Goal: Task Accomplishment & Management: Use online tool/utility

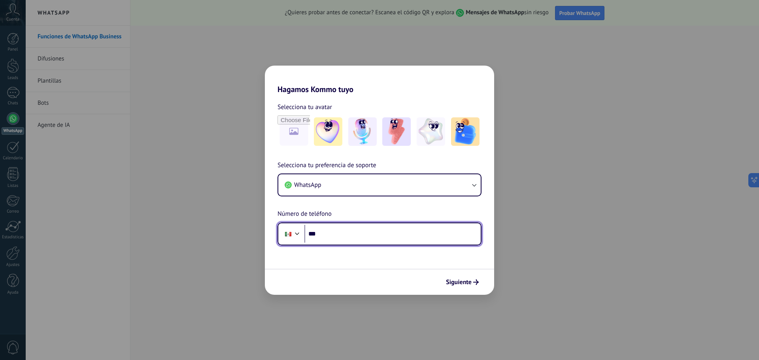
click at [359, 236] on input "***" at bounding box center [392, 234] width 176 height 18
type input "**********"
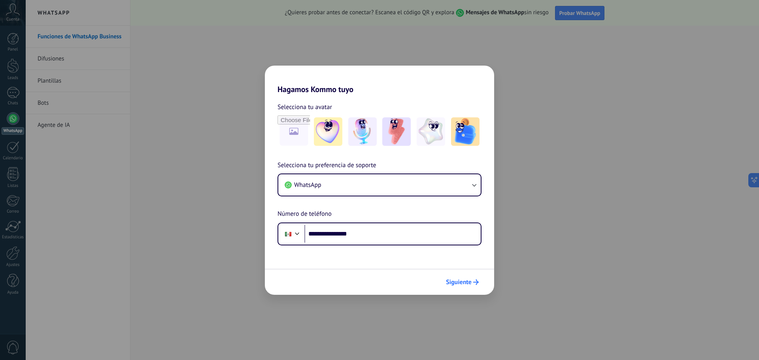
click at [453, 281] on span "Siguiente" at bounding box center [459, 282] width 26 height 6
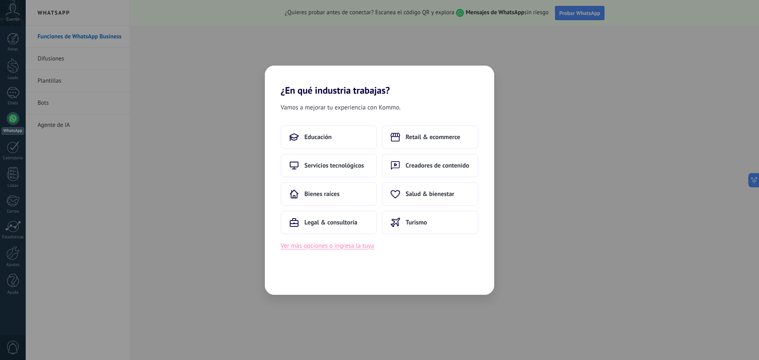
click at [360, 250] on button "Ver más opciones o ingresa la tuya" at bounding box center [327, 246] width 93 height 10
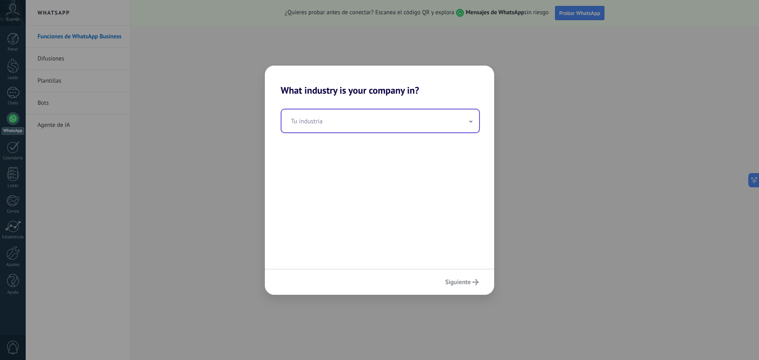
click at [335, 122] on input "text" at bounding box center [380, 120] width 198 height 23
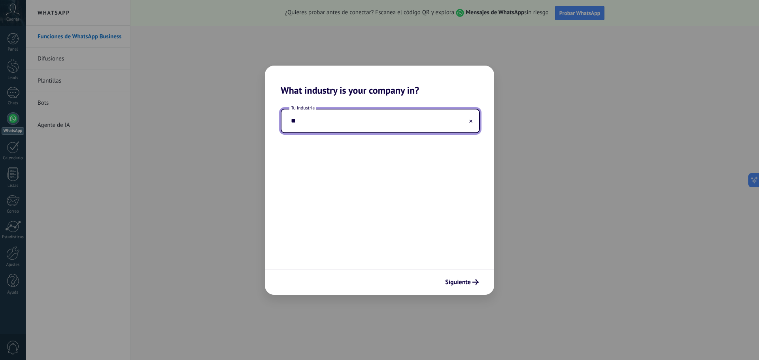
type input "*"
type input "**********"
click at [454, 282] on span "Siguiente" at bounding box center [458, 282] width 26 height 6
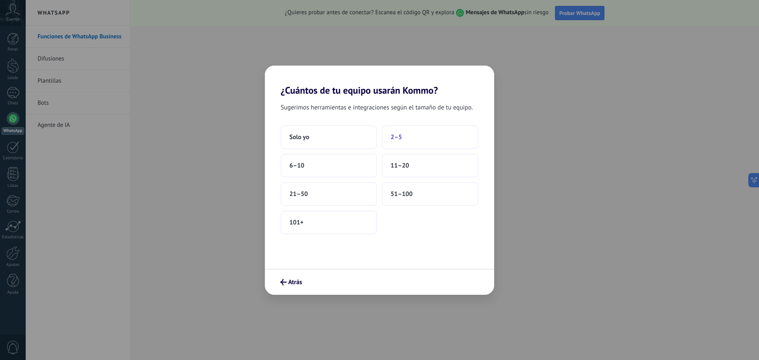
click at [397, 134] on span "2–5" at bounding box center [395, 137] width 11 height 8
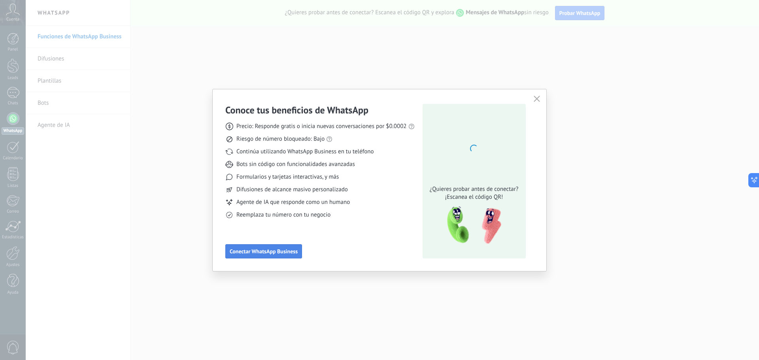
click at [284, 254] on span "Conectar WhatsApp Business" at bounding box center [264, 252] width 68 height 6
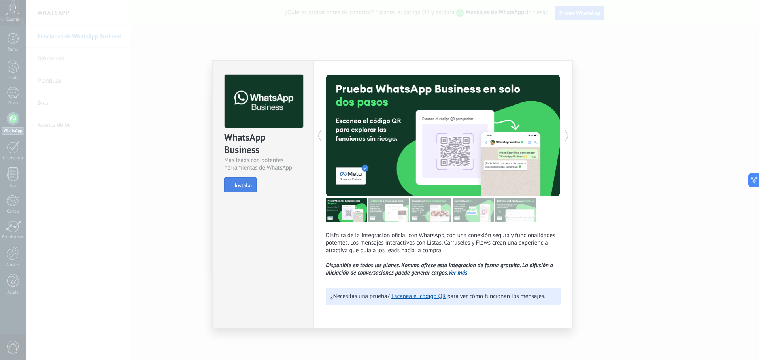
click at [243, 184] on span "Instalar" at bounding box center [243, 186] width 18 height 6
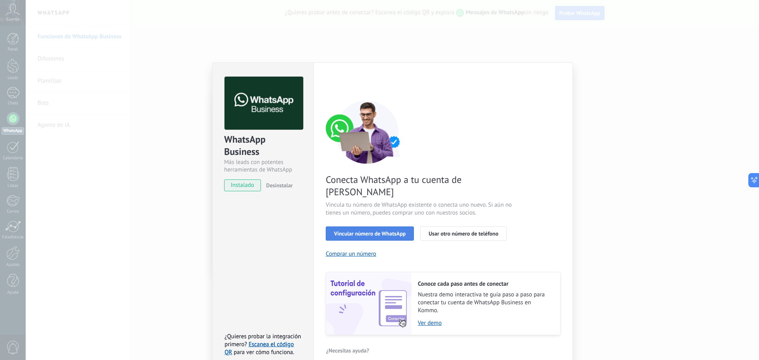
click at [392, 231] on span "Vincular número de WhatsApp" at bounding box center [370, 234] width 72 height 6
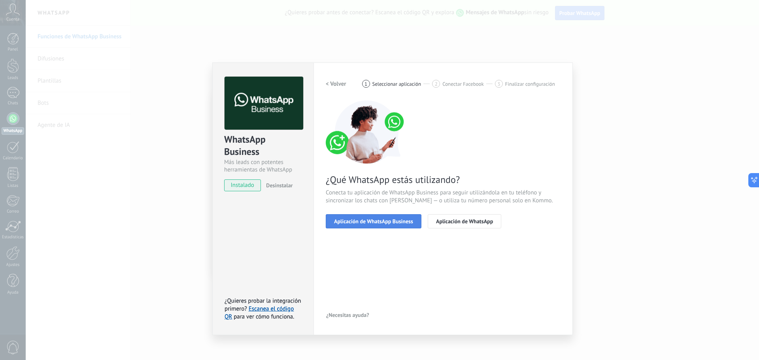
click at [395, 224] on span "Aplicación de WhatsApp Business" at bounding box center [373, 222] width 79 height 6
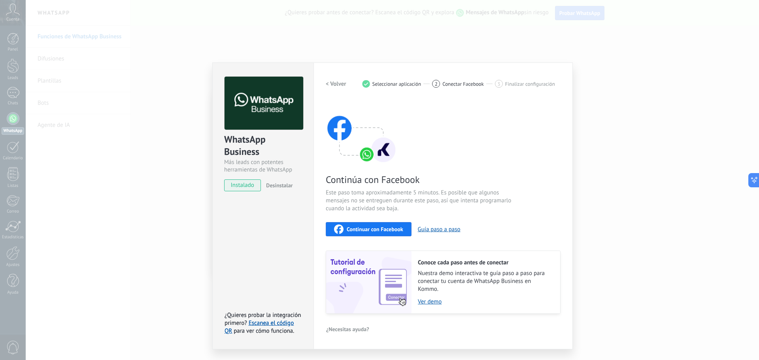
click at [394, 231] on span "Continuar con Facebook" at bounding box center [375, 229] width 57 height 6
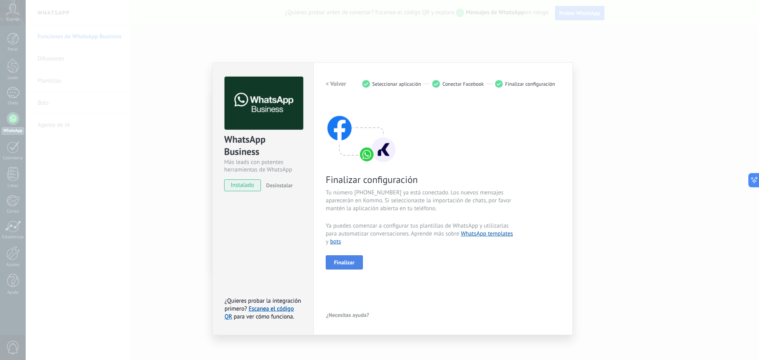
click at [341, 262] on span "Finalizar" at bounding box center [344, 263] width 21 height 6
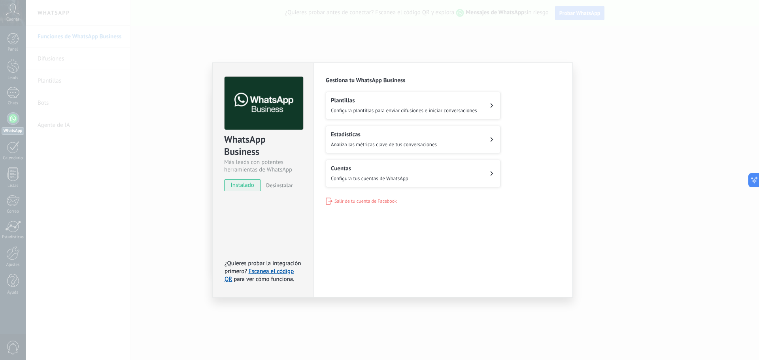
click at [417, 174] on button "Cuentas Configura tus cuentas de WhatsApp" at bounding box center [413, 174] width 175 height 28
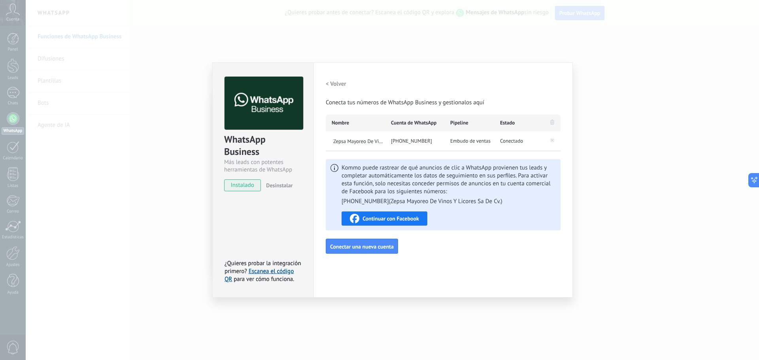
click at [338, 84] on h2 "< Volver" at bounding box center [336, 84] width 21 height 8
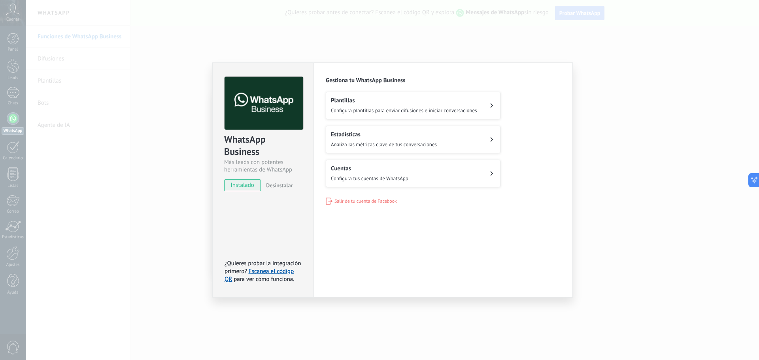
click at [247, 179] on div "WhatsApp Business Más leads con potentes herramientas de WhatsApp instalado Des…" at bounding box center [263, 130] width 101 height 135
click at [251, 184] on span "instalado" at bounding box center [242, 185] width 36 height 12
click at [683, 83] on div "WhatsApp Business Más leads con potentes herramientas de WhatsApp instalado Des…" at bounding box center [392, 180] width 733 height 360
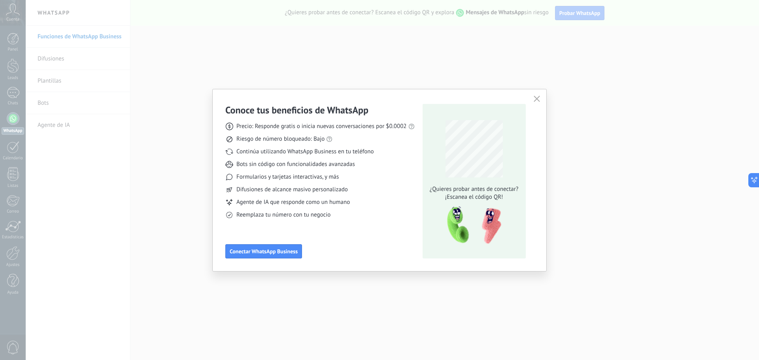
click at [534, 99] on icon "button" at bounding box center [536, 99] width 6 height 6
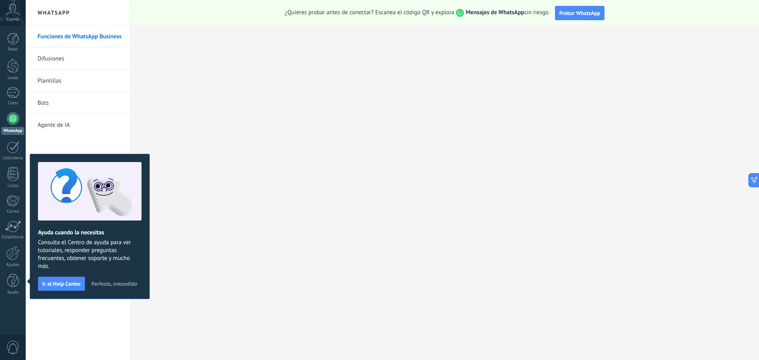
click at [65, 11] on h2 "WhatsApp" at bounding box center [78, 13] width 85 height 26
click at [10, 119] on div at bounding box center [13, 118] width 13 height 13
click at [109, 284] on span "Perfecto, entendido" at bounding box center [114, 284] width 46 height 6
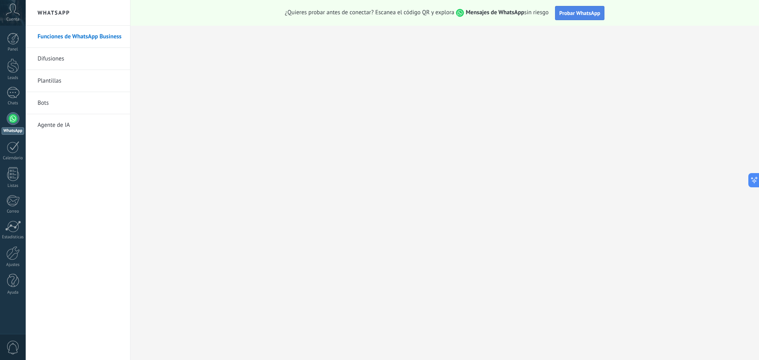
click at [565, 12] on span "Probar WhatsApp" at bounding box center [579, 12] width 41 height 7
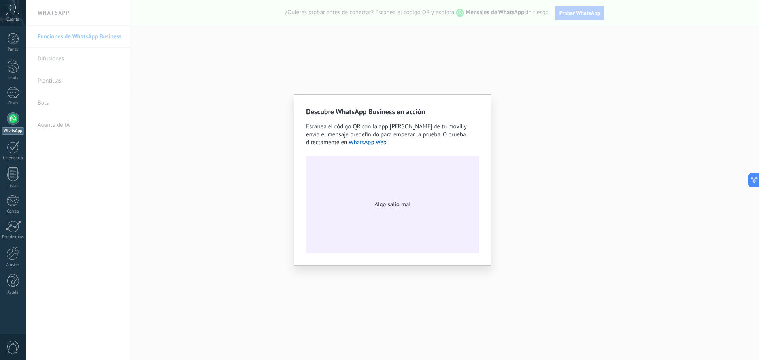
click at [557, 106] on div "Descubre WhatsApp Business en acción Escanea el código QR con la app de cámara …" at bounding box center [392, 180] width 733 height 360
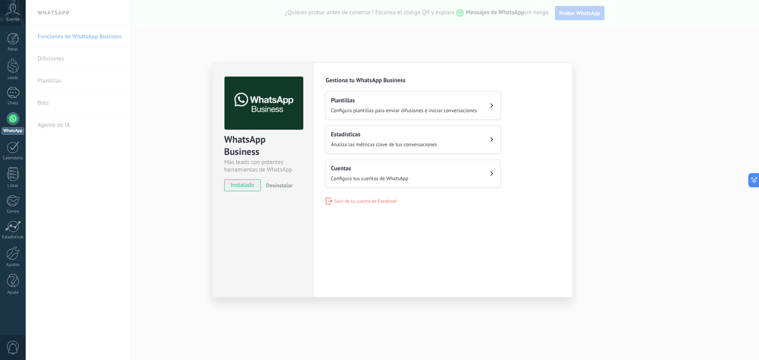
click at [414, 173] on button "Cuentas Configura tus cuentas de WhatsApp" at bounding box center [413, 174] width 175 height 28
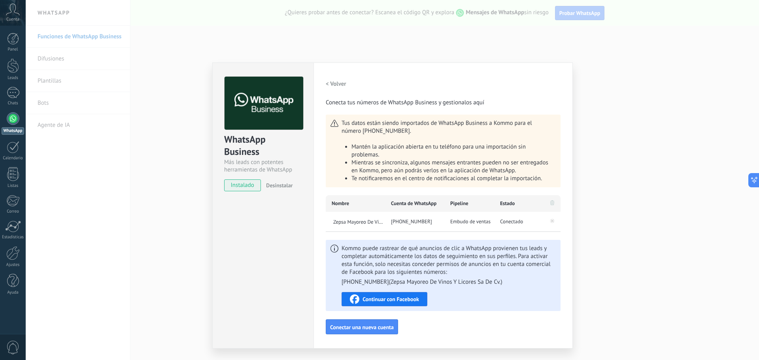
click at [413, 301] on span "Continuar con Facebook" at bounding box center [390, 299] width 57 height 6
click at [155, 141] on div "WhatsApp Business Más leads con potentes herramientas de WhatsApp instalado Des…" at bounding box center [392, 180] width 733 height 360
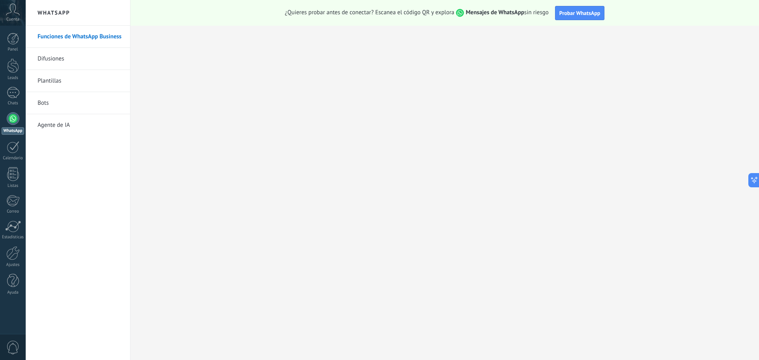
click at [9, 124] on div at bounding box center [13, 118] width 13 height 13
click at [64, 57] on link "Difusiones" at bounding box center [80, 59] width 85 height 22
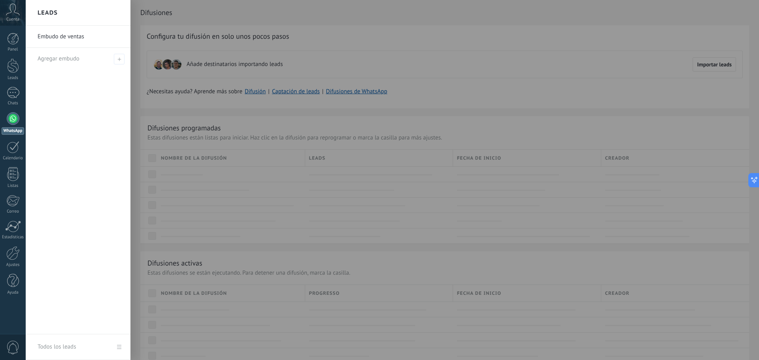
click at [54, 38] on link "Embudo de ventas" at bounding box center [80, 37] width 85 height 22
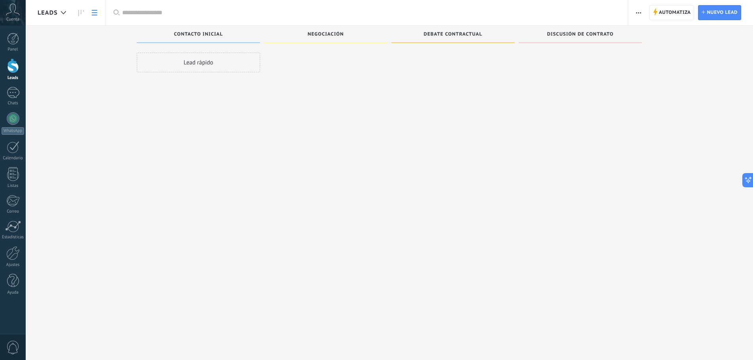
click at [94, 11] on icon at bounding box center [95, 13] width 6 height 6
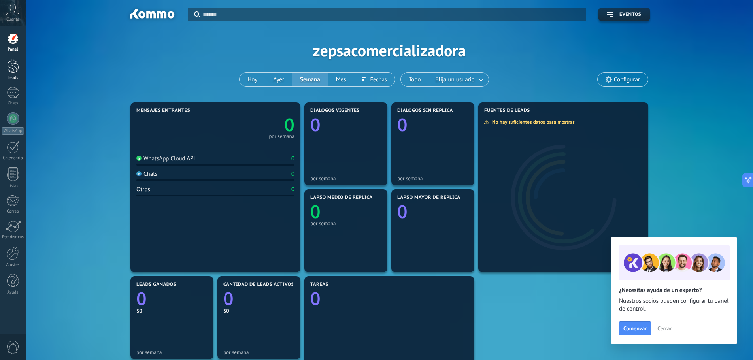
click at [13, 64] on div at bounding box center [13, 65] width 12 height 15
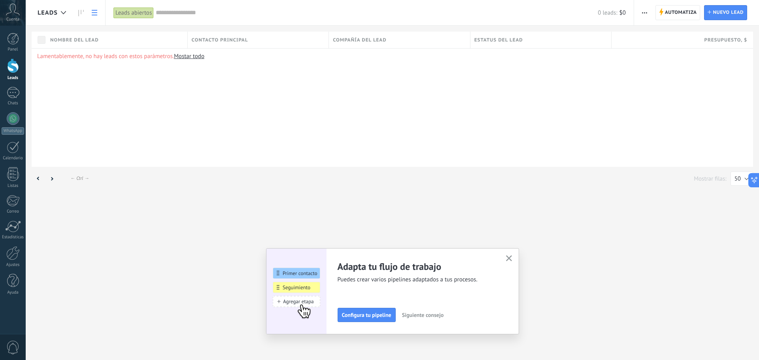
click at [191, 55] on link "Mostar todo" at bounding box center [189, 57] width 30 height 8
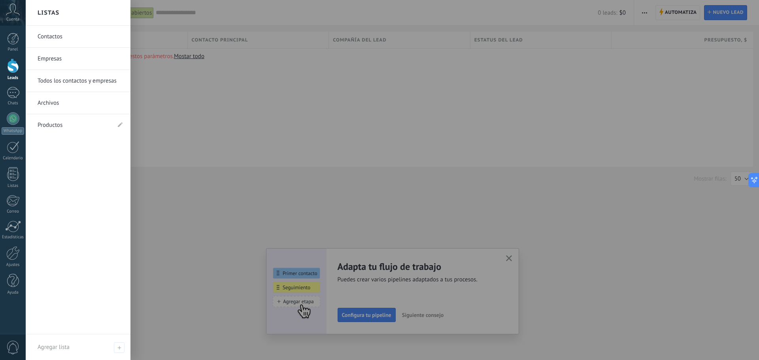
click at [83, 35] on link "Contactos" at bounding box center [80, 37] width 85 height 22
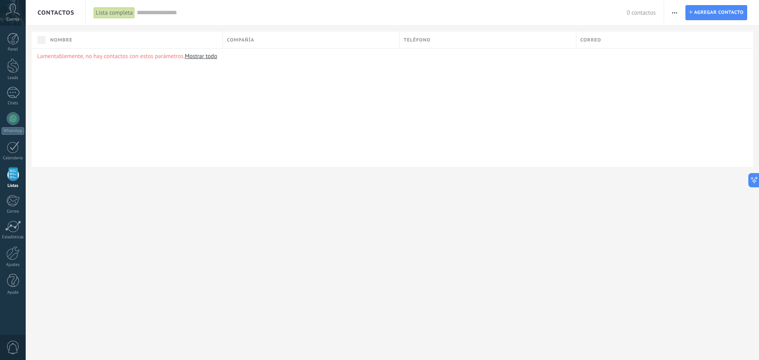
click at [15, 14] on icon at bounding box center [13, 10] width 14 height 12
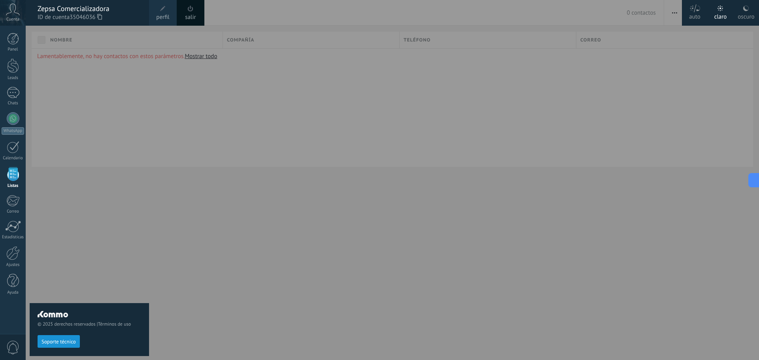
click at [124, 113] on div "© 2025 derechos reservados | Términos de uso Soporte técnico" at bounding box center [89, 193] width 119 height 334
click at [15, 121] on div at bounding box center [13, 118] width 13 height 13
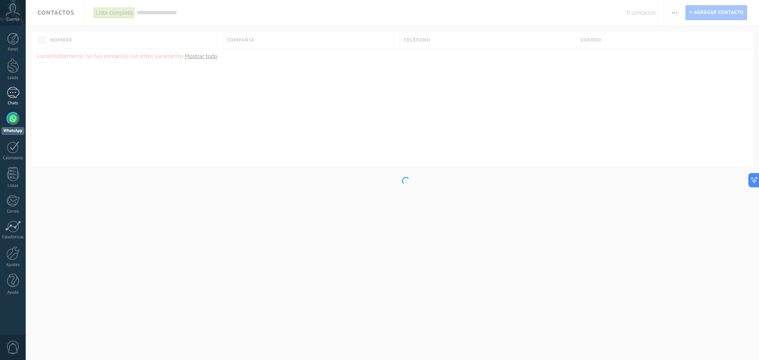
click at [14, 95] on div at bounding box center [13, 92] width 13 height 11
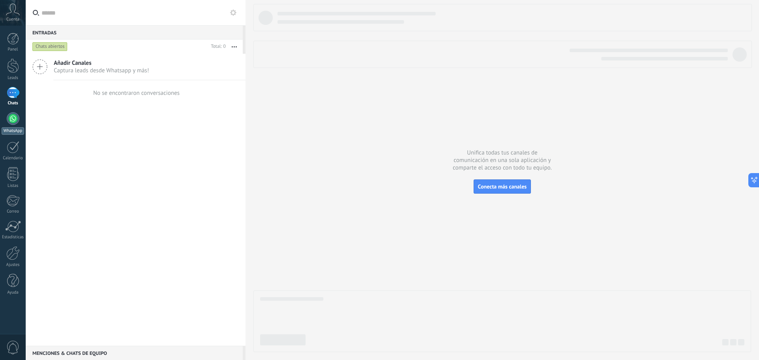
click at [10, 119] on div at bounding box center [13, 118] width 13 height 13
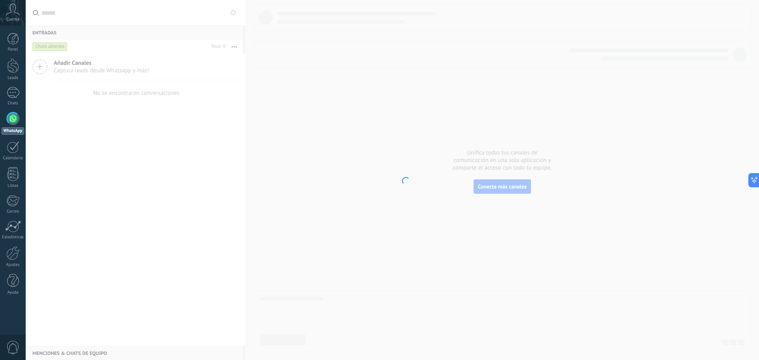
click at [10, 119] on div at bounding box center [13, 118] width 13 height 13
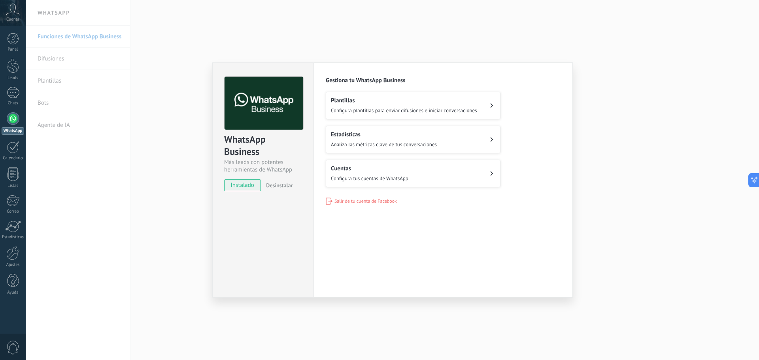
click at [400, 171] on div "Cuentas Configura tus cuentas de WhatsApp" at bounding box center [369, 173] width 77 height 17
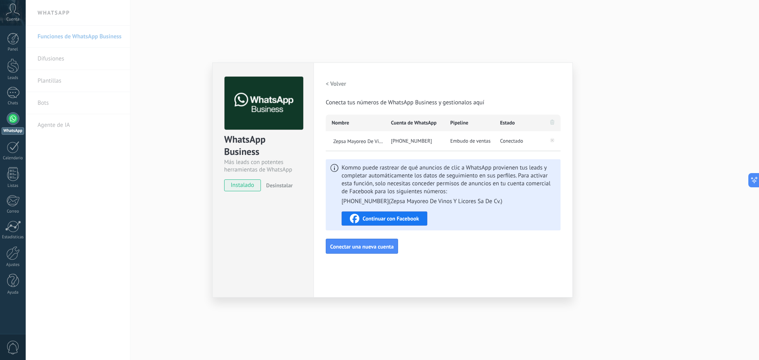
click at [378, 217] on span "Continuar con Facebook" at bounding box center [390, 219] width 57 height 6
click at [241, 186] on span "instalado" at bounding box center [242, 185] width 36 height 12
click at [332, 78] on button "< Volver" at bounding box center [336, 84] width 21 height 14
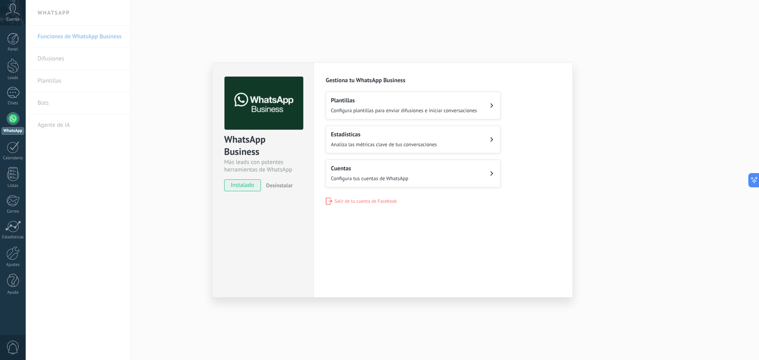
click at [372, 111] on span "Configura plantillas para enviar difusiones e iniciar conversaciones" at bounding box center [404, 110] width 146 height 7
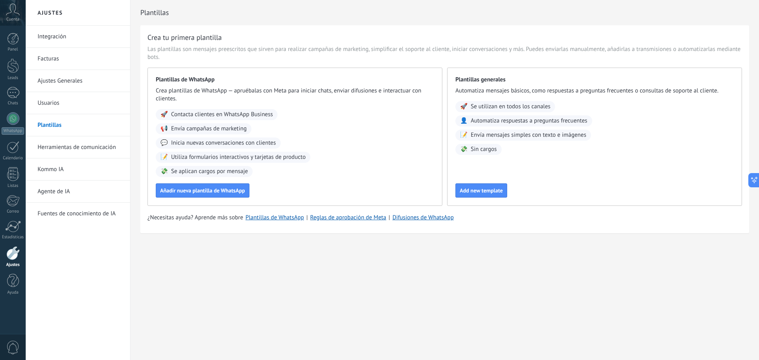
click at [68, 57] on link "Facturas" at bounding box center [80, 59] width 85 height 22
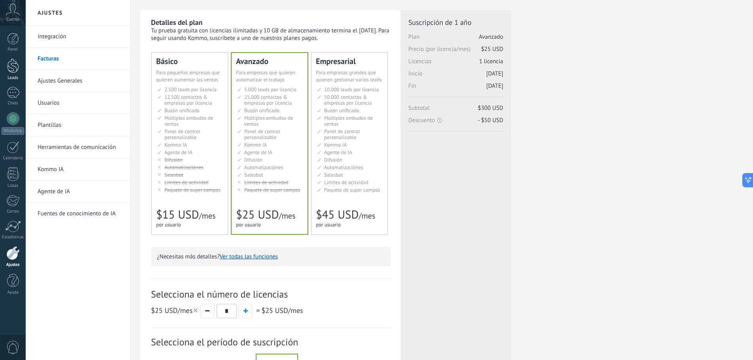
scroll to position [40, 0]
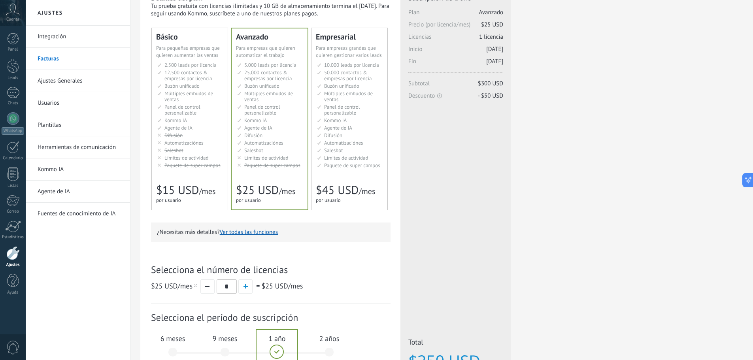
click at [53, 35] on link "Integración" at bounding box center [80, 37] width 85 height 22
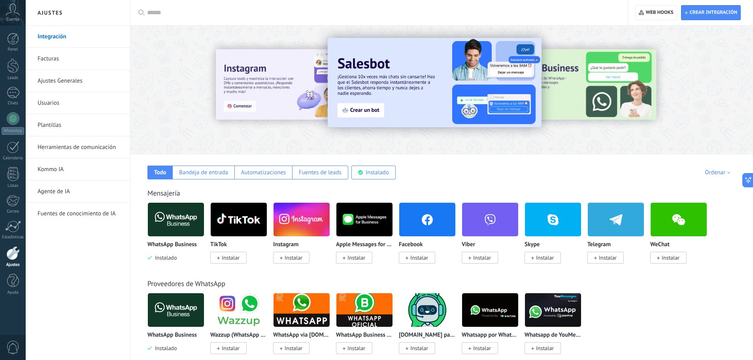
click at [11, 112] on div "Panel Leads Chats WhatsApp Clientes" at bounding box center [13, 168] width 26 height 270
click at [19, 119] on div at bounding box center [13, 118] width 13 height 13
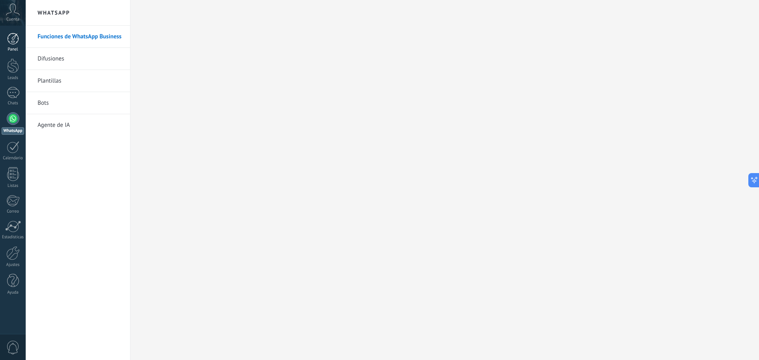
click at [9, 36] on div at bounding box center [13, 39] width 12 height 12
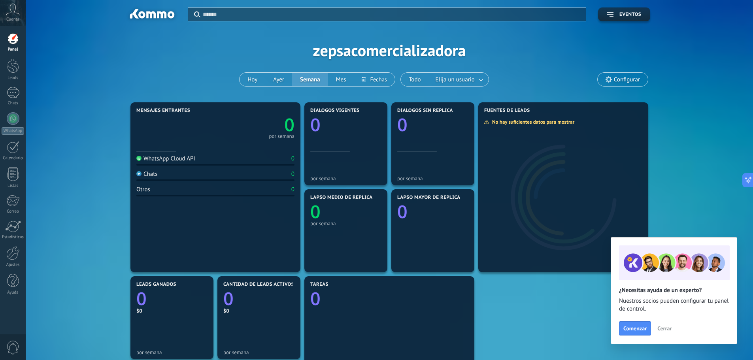
click at [665, 328] on span "Cerrar" at bounding box center [664, 329] width 14 height 6
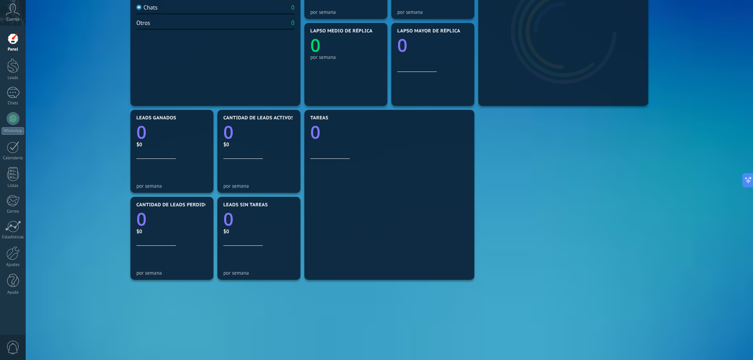
scroll to position [160, 0]
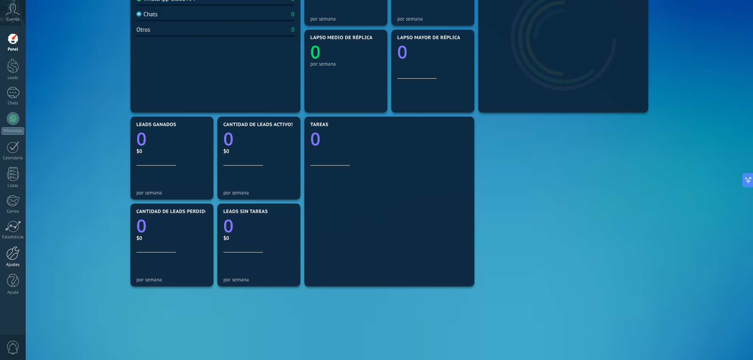
click at [14, 260] on div at bounding box center [12, 253] width 13 height 14
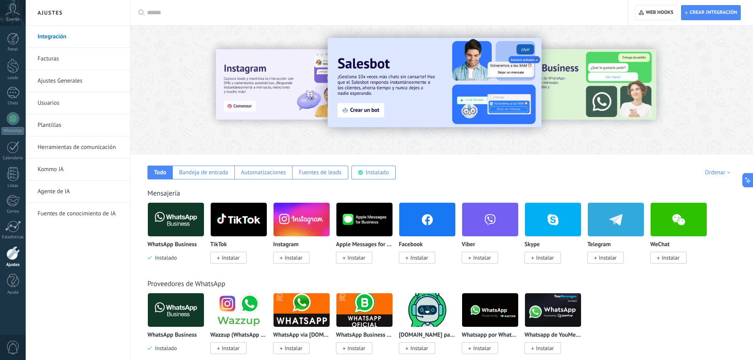
click at [151, 15] on input "text" at bounding box center [381, 13] width 469 height 8
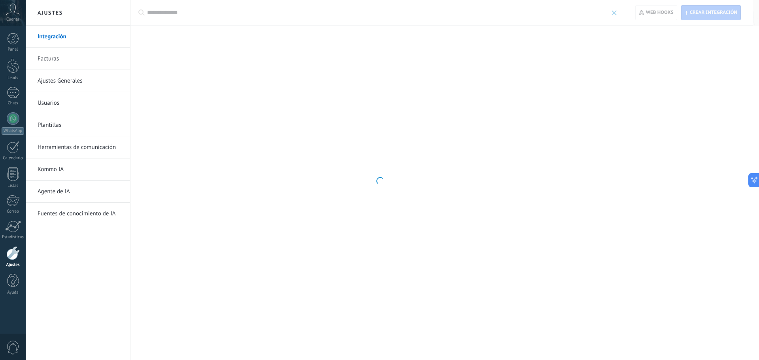
type input "**********"
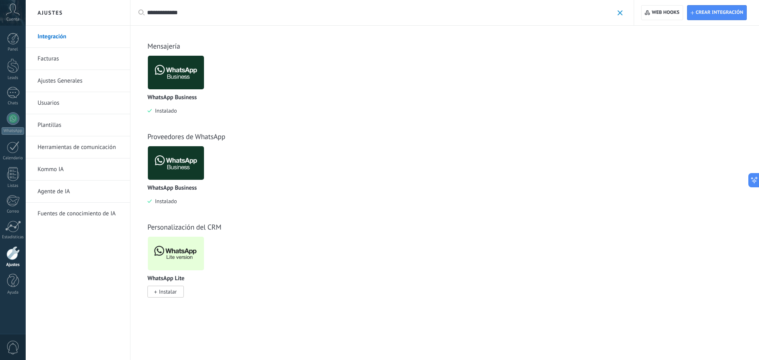
click at [193, 13] on input "**********" at bounding box center [380, 13] width 466 height 8
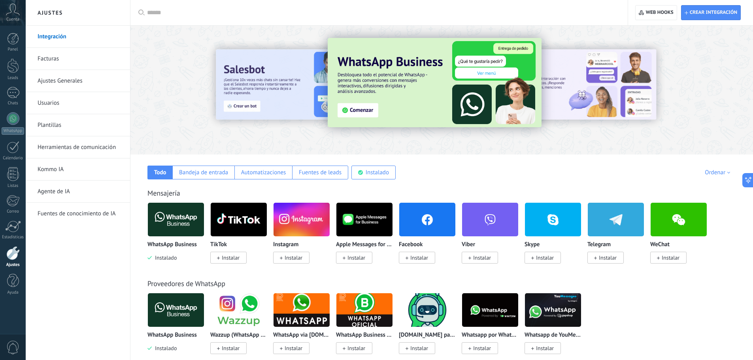
click at [72, 31] on link "Integración" at bounding box center [80, 37] width 85 height 22
click at [68, 42] on link "Integración" at bounding box center [80, 37] width 85 height 22
click at [8, 122] on div at bounding box center [13, 118] width 13 height 13
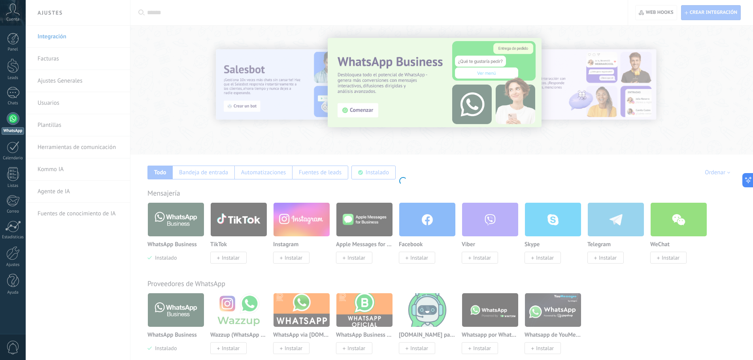
click at [8, 122] on div at bounding box center [13, 118] width 13 height 13
click at [11, 122] on div at bounding box center [13, 118] width 13 height 13
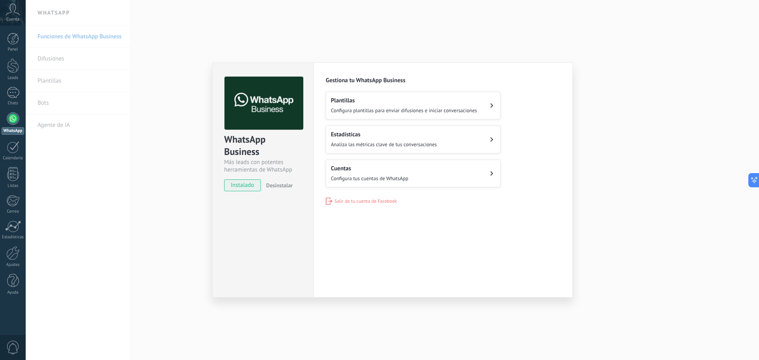
click at [367, 102] on h2 "Plantillas" at bounding box center [404, 101] width 146 height 8
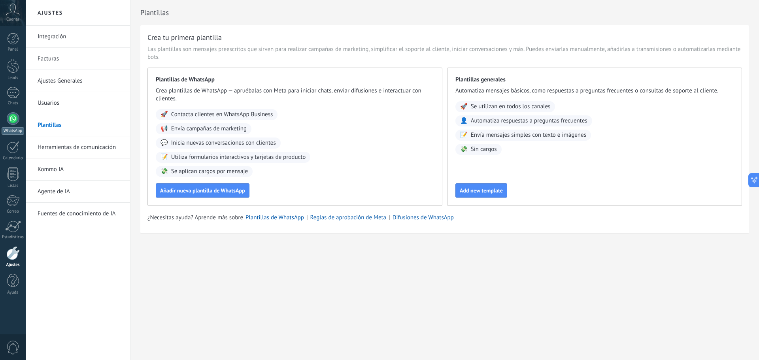
click at [14, 119] on div at bounding box center [13, 118] width 13 height 13
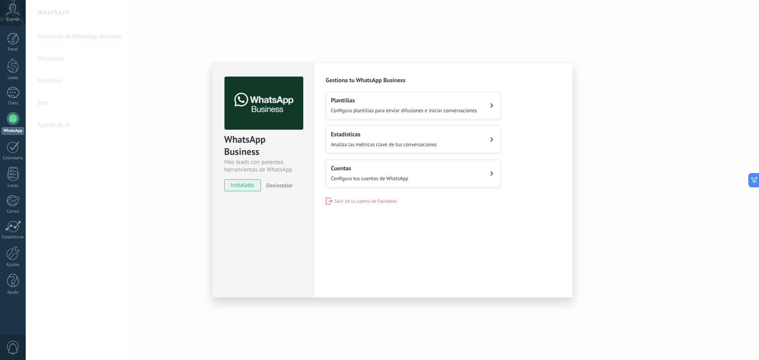
click at [611, 96] on div "WhatsApp Business Más leads con potentes herramientas de WhatsApp instalado Des…" at bounding box center [392, 180] width 733 height 360
drag, startPoint x: 598, startPoint y: 87, endPoint x: 555, endPoint y: 108, distance: 48.1
click at [598, 89] on div "WhatsApp Business Más leads con potentes herramientas de WhatsApp instalado Des…" at bounding box center [392, 180] width 733 height 360
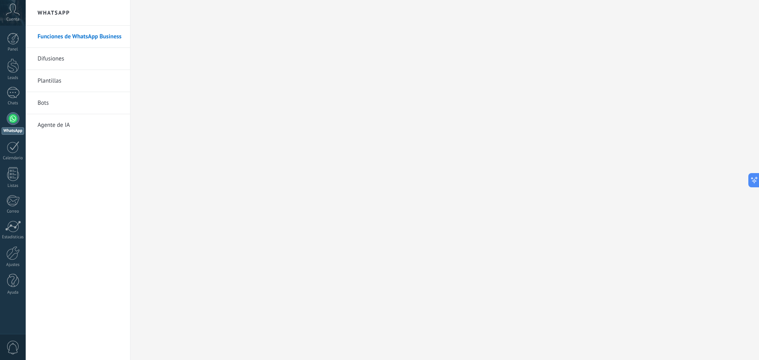
click at [55, 63] on link "Difusiones" at bounding box center [80, 59] width 85 height 22
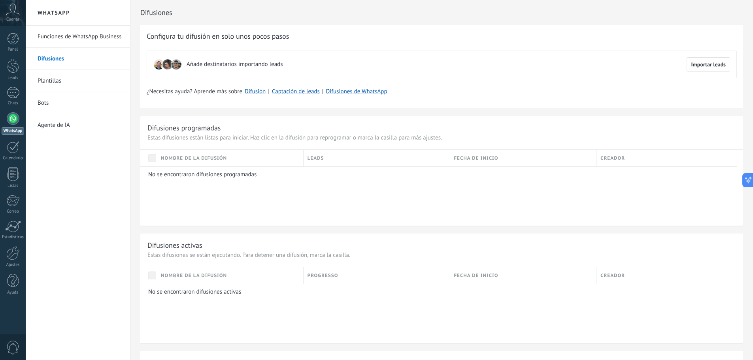
click at [65, 72] on link "Plantillas" at bounding box center [80, 81] width 85 height 22
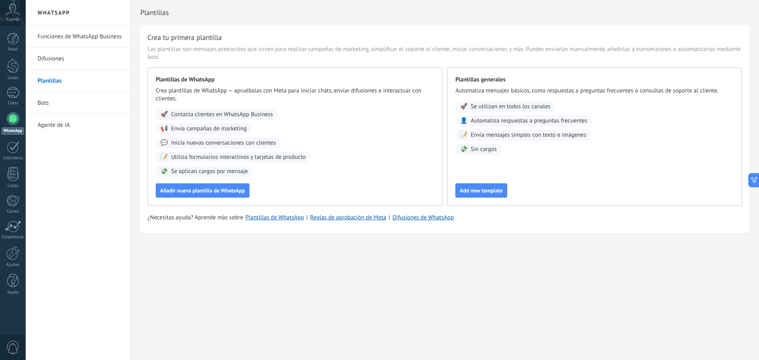
click at [66, 102] on link "Bots" at bounding box center [80, 103] width 85 height 22
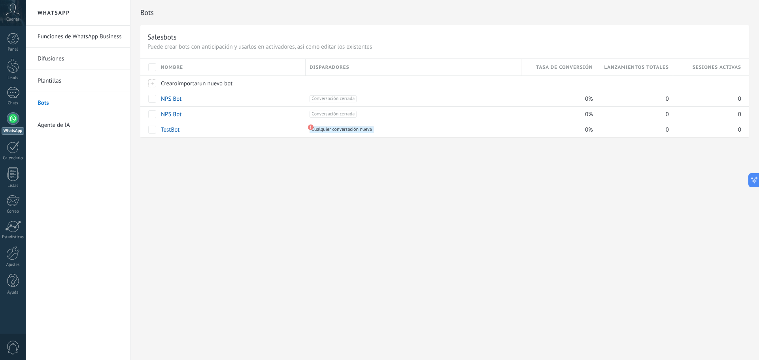
click at [19, 110] on div "Panel Leads Chats WhatsApp Clientes" at bounding box center [13, 168] width 26 height 270
click at [13, 116] on div at bounding box center [13, 118] width 13 height 13
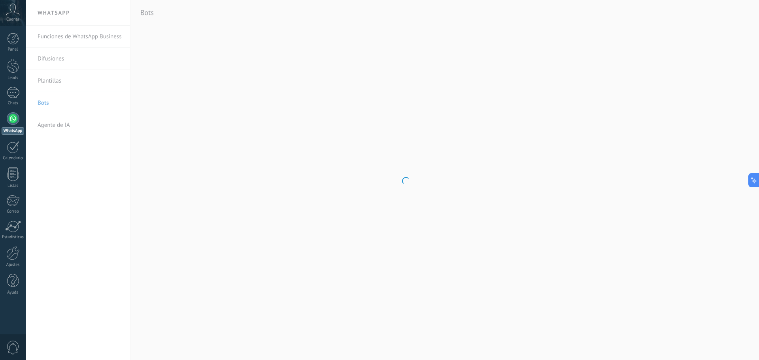
click at [13, 116] on div at bounding box center [13, 118] width 13 height 13
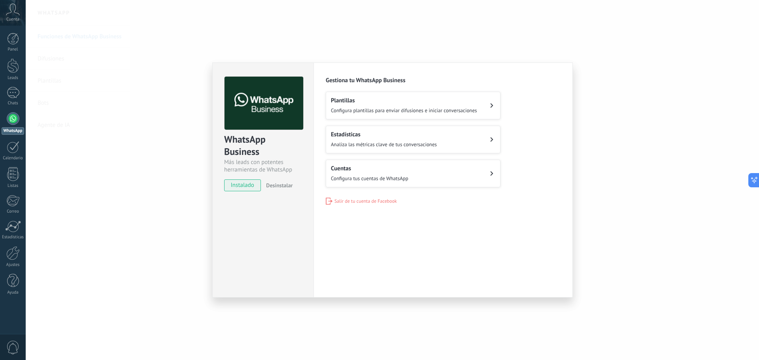
click at [241, 187] on span "instalado" at bounding box center [242, 185] width 36 height 12
click at [368, 196] on div "Gestiona tu WhatsApp Business Plantillas Configura plantillas para enviar difus…" at bounding box center [443, 141] width 235 height 128
click at [372, 201] on span "Salir de tu cuenta de Facebook" at bounding box center [365, 201] width 62 height 6
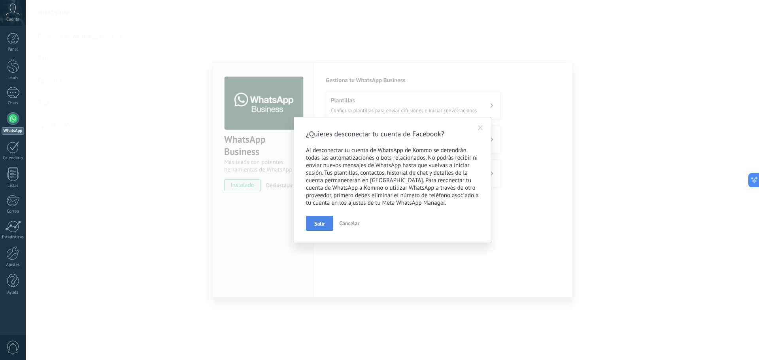
click at [320, 225] on span "Salir" at bounding box center [319, 224] width 11 height 6
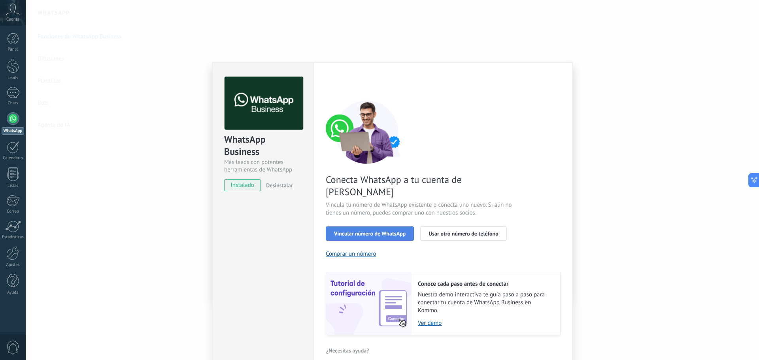
click at [382, 231] on span "Vincular número de WhatsApp" at bounding box center [370, 234] width 72 height 6
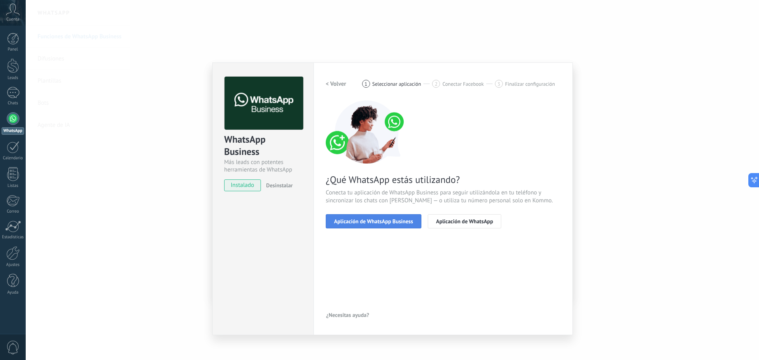
click at [396, 220] on span "Aplicación de WhatsApp Business" at bounding box center [373, 222] width 79 height 6
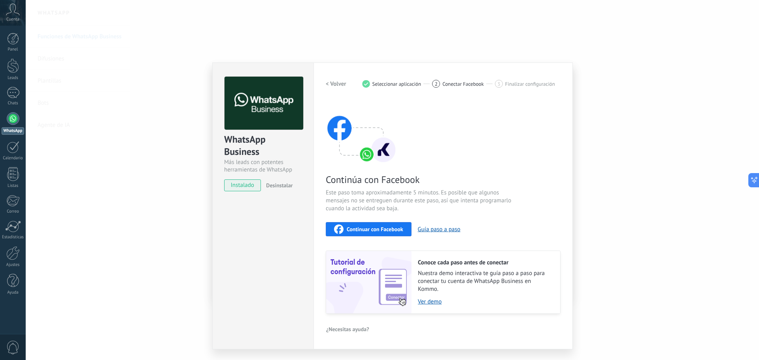
click at [388, 232] on div "Continuar con Facebook" at bounding box center [368, 228] width 69 height 9
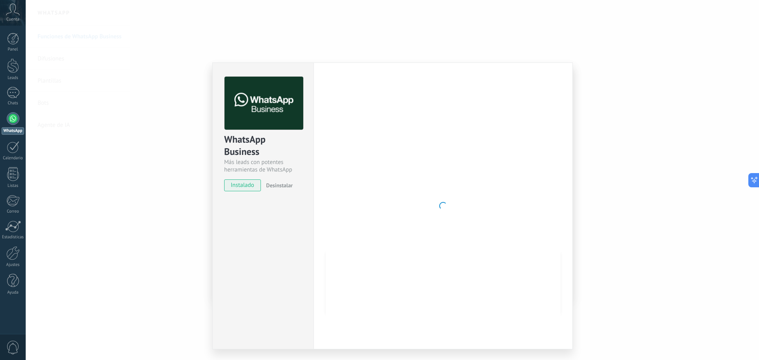
click at [206, 327] on div "WhatsApp Business Más leads con potentes herramientas de WhatsApp instalado Des…" at bounding box center [392, 180] width 733 height 360
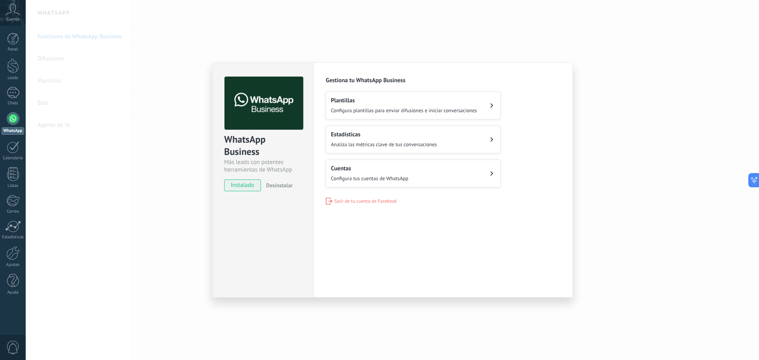
click at [398, 147] on span "Analiza las métricas clave de tus conversaciones" at bounding box center [384, 144] width 106 height 7
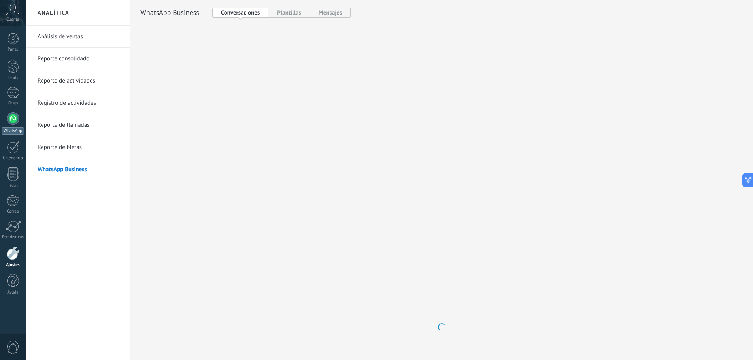
click at [5, 121] on link "WhatsApp" at bounding box center [13, 123] width 26 height 23
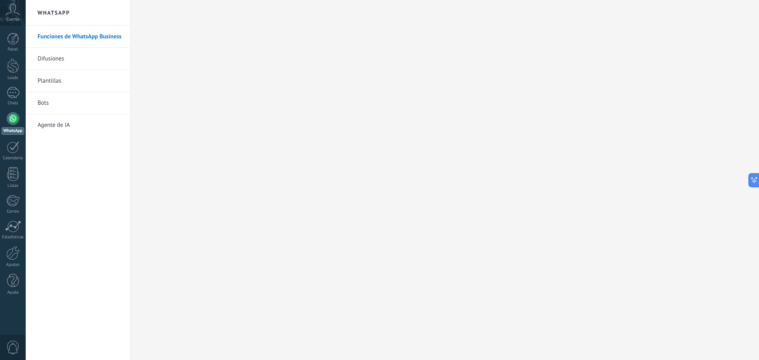
click at [8, 110] on div "Panel Leads Chats WhatsApp Clientes" at bounding box center [13, 168] width 26 height 270
click at [12, 123] on div at bounding box center [13, 118] width 13 height 13
click at [13, 65] on div at bounding box center [13, 65] width 12 height 15
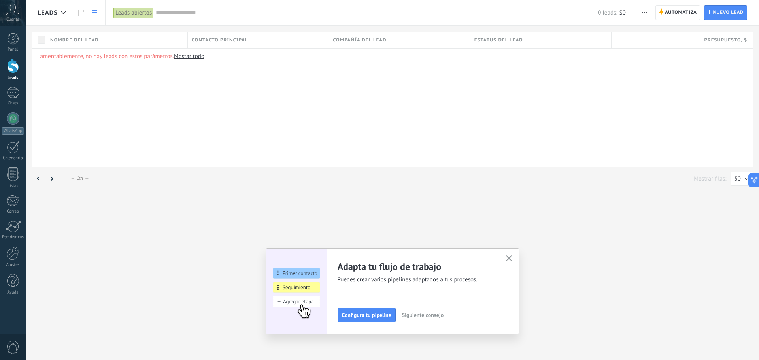
click at [126, 12] on div "Leads abiertos" at bounding box center [133, 12] width 40 height 11
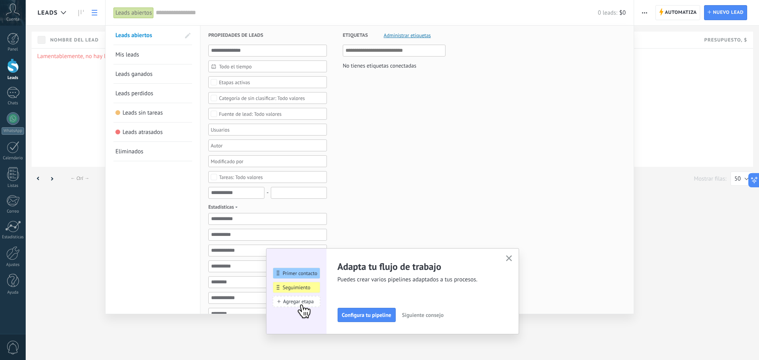
click at [153, 56] on link "Mis leads" at bounding box center [152, 54] width 75 height 19
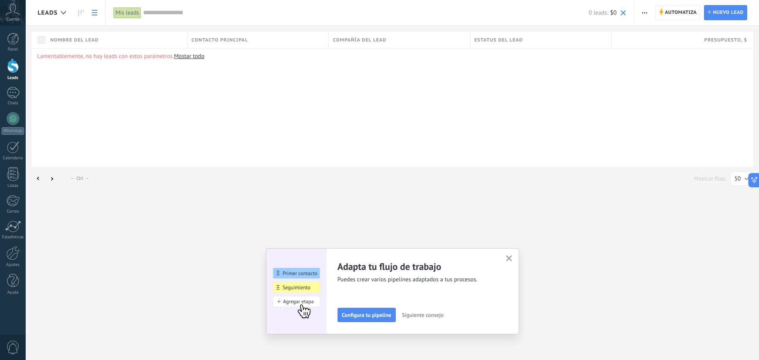
click at [130, 13] on div "Mis leads" at bounding box center [127, 12] width 28 height 11
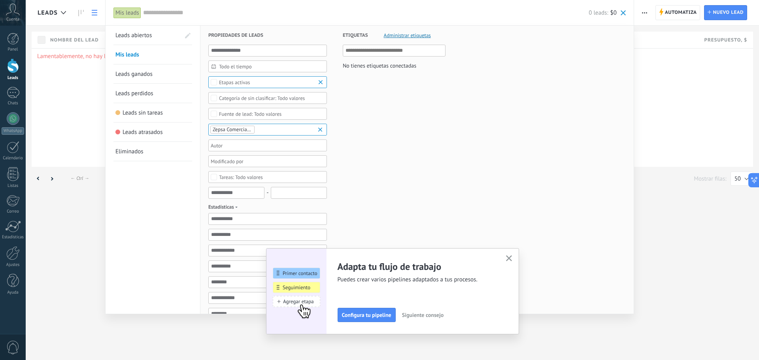
click at [143, 72] on span "Leads ganados" at bounding box center [133, 74] width 37 height 8
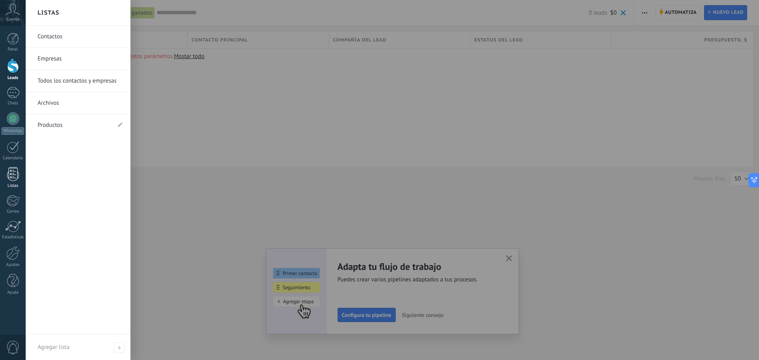
click at [12, 173] on div at bounding box center [13, 174] width 12 height 14
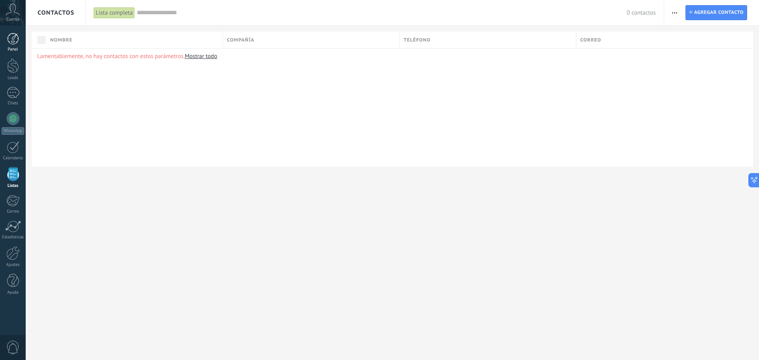
click at [16, 42] on div at bounding box center [13, 39] width 12 height 12
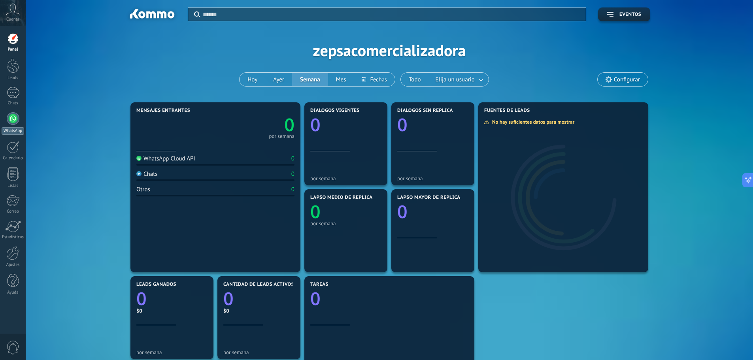
click at [15, 119] on div at bounding box center [13, 118] width 13 height 13
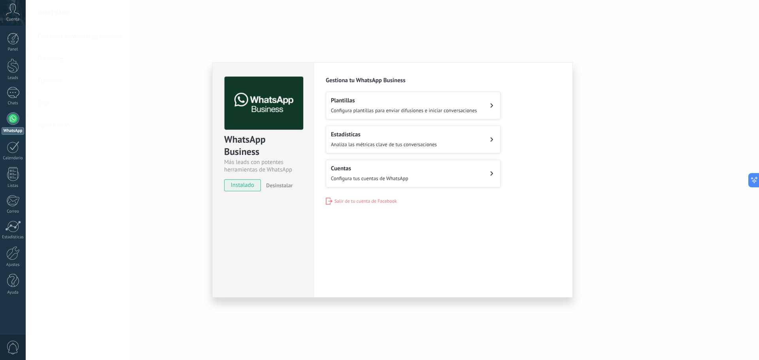
click at [405, 142] on span "Analiza las métricas clave de tus conversaciones" at bounding box center [384, 144] width 106 height 7
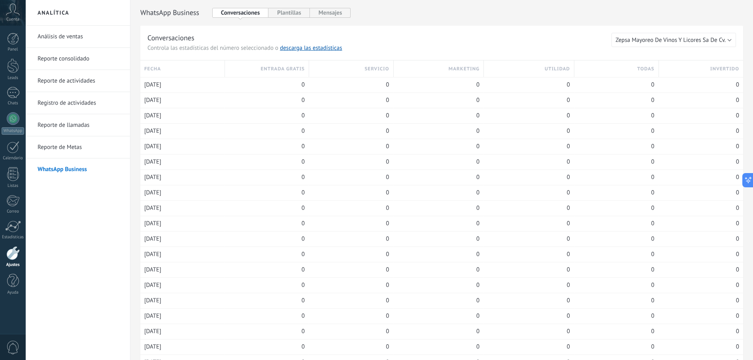
click at [72, 144] on link "Reporte de Metas" at bounding box center [80, 147] width 85 height 22
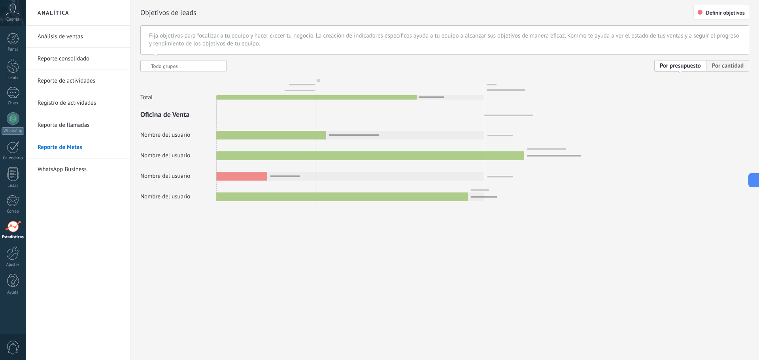
click at [71, 121] on link "Reporte de llamadas" at bounding box center [80, 125] width 85 height 22
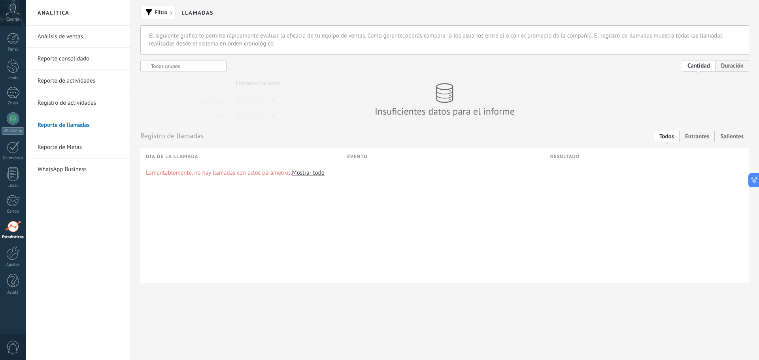
click at [70, 107] on link "Registro de actividades" at bounding box center [80, 103] width 85 height 22
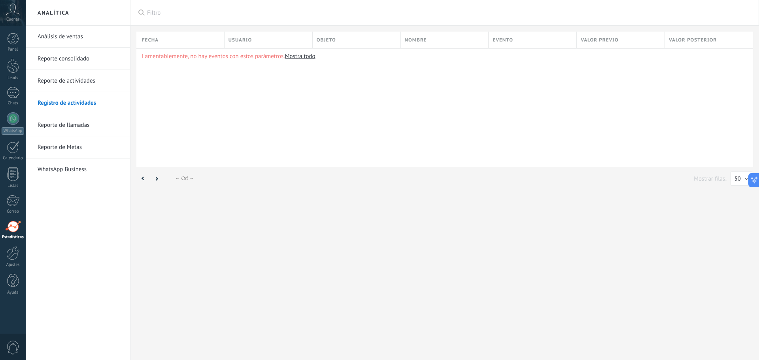
click at [72, 86] on link "Reporte de actividades" at bounding box center [80, 81] width 85 height 22
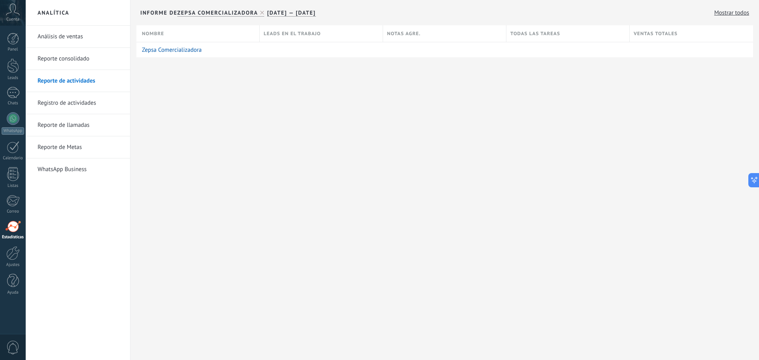
click at [84, 56] on link "Reporte consolidado" at bounding box center [80, 59] width 85 height 22
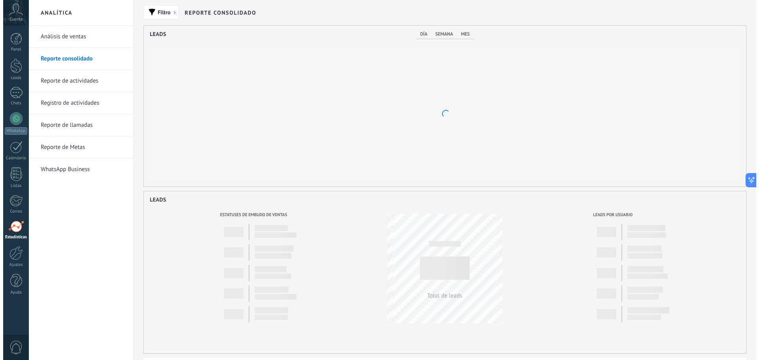
scroll to position [161, 602]
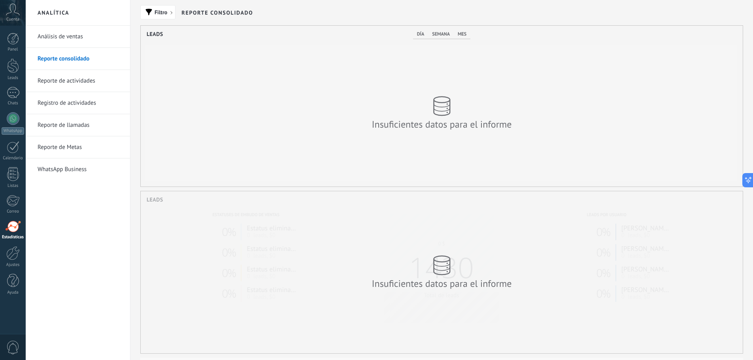
click at [82, 42] on link "Análisis de ventas" at bounding box center [80, 37] width 85 height 22
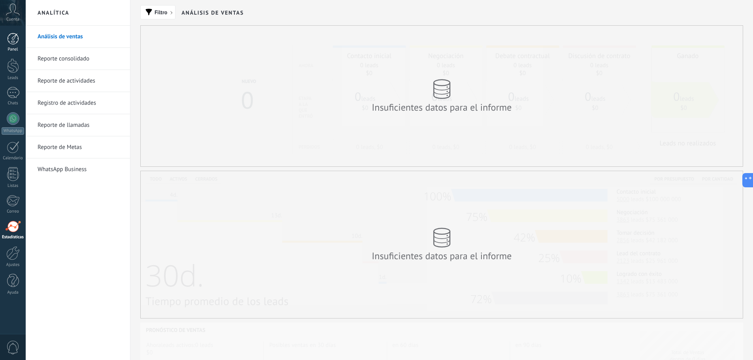
click at [17, 47] on link "Panel" at bounding box center [13, 42] width 26 height 19
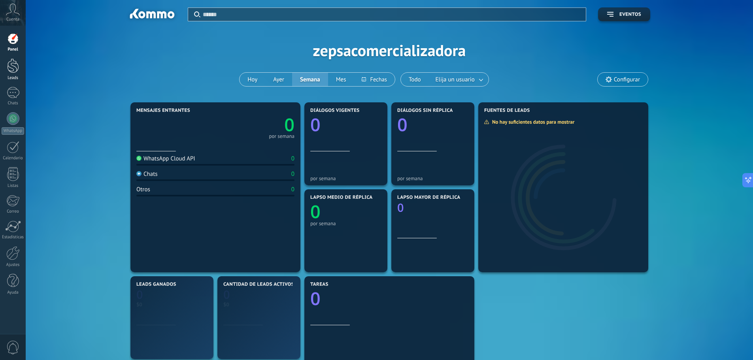
click at [15, 66] on div at bounding box center [13, 65] width 12 height 15
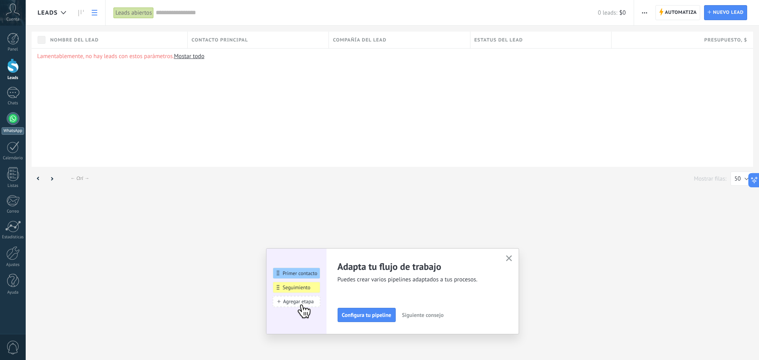
click at [15, 113] on div at bounding box center [13, 118] width 13 height 13
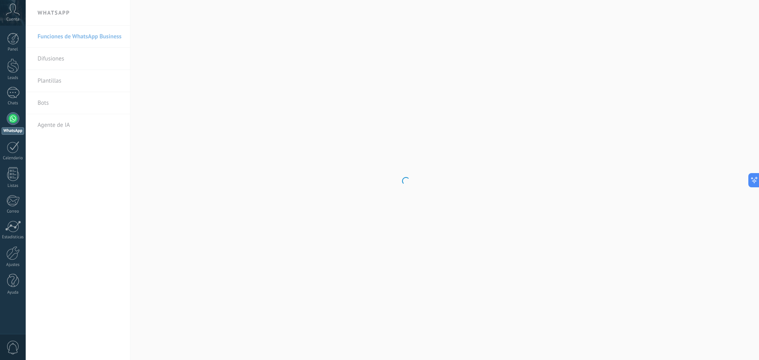
click at [77, 62] on body ".abccls-1,.abccls-2{fill-rule:evenodd}.abccls-2{fill:#fff} .abfcls-1{fill:none}…" at bounding box center [379, 180] width 759 height 360
click at [76, 104] on link "Bots" at bounding box center [80, 103] width 85 height 22
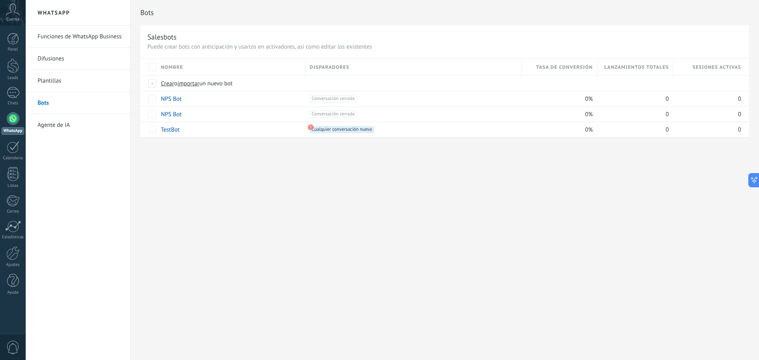
click at [84, 117] on link "Agente de IA" at bounding box center [80, 125] width 85 height 22
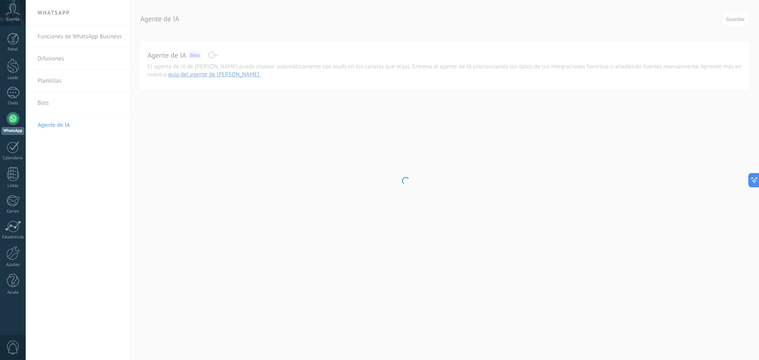
click at [78, 54] on body ".abccls-1,.abccls-2{fill-rule:evenodd}.abccls-2{fill:#fff} .abfcls-1{fill:none}…" at bounding box center [379, 180] width 759 height 360
click at [61, 53] on body ".abccls-1,.abccls-2{fill-rule:evenodd}.abccls-2{fill:#fff} .abfcls-1{fill:none}…" at bounding box center [379, 180] width 759 height 360
click at [64, 54] on body ".abccls-1,.abccls-2{fill-rule:evenodd}.abccls-2{fill:#fff} .abfcls-1{fill:none}…" at bounding box center [379, 180] width 759 height 360
click at [8, 122] on div at bounding box center [13, 118] width 13 height 13
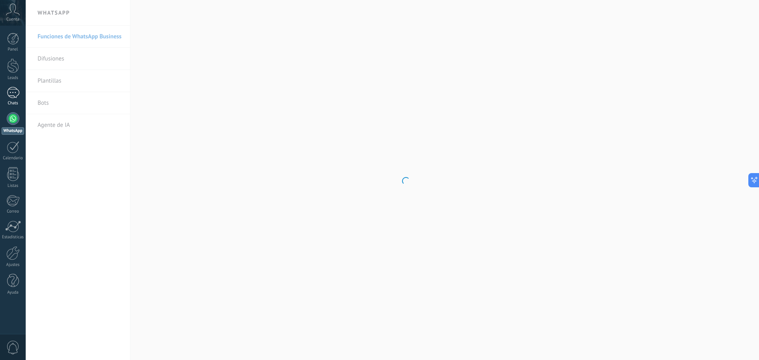
click at [23, 89] on link "Chats" at bounding box center [13, 96] width 26 height 19
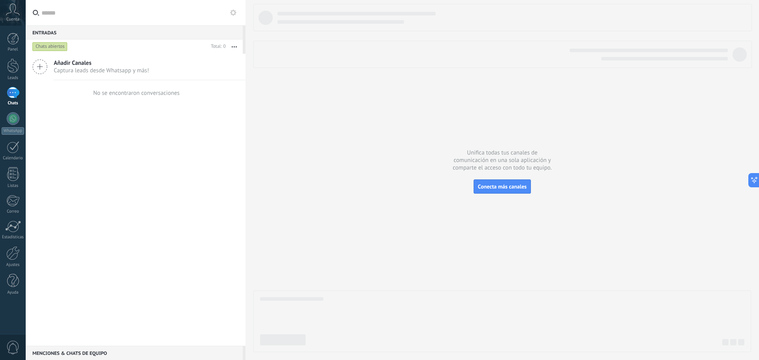
click at [55, 47] on div "Chats abiertos" at bounding box center [49, 46] width 35 height 9
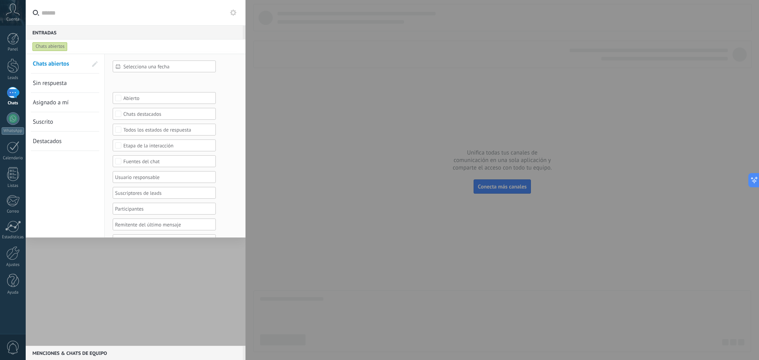
click at [68, 82] on link "Sin respuesta" at bounding box center [60, 82] width 55 height 19
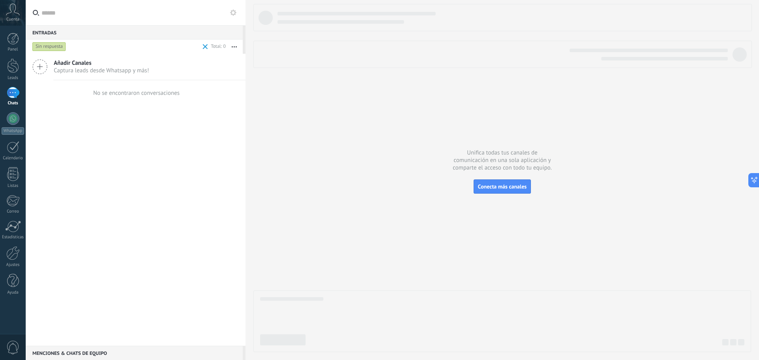
click at [234, 13] on icon at bounding box center [233, 12] width 6 height 6
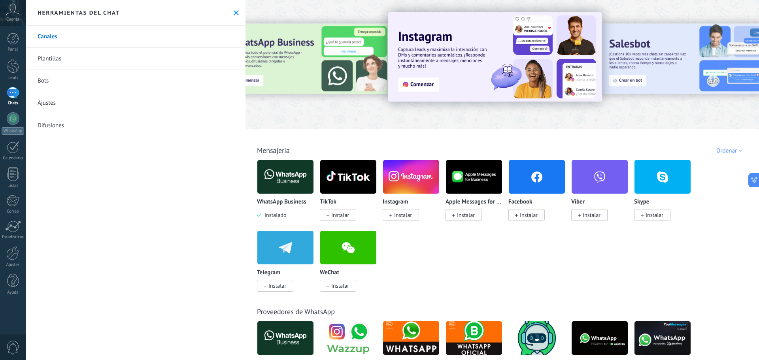
click at [285, 99] on div at bounding box center [308, 63] width 173 height 71
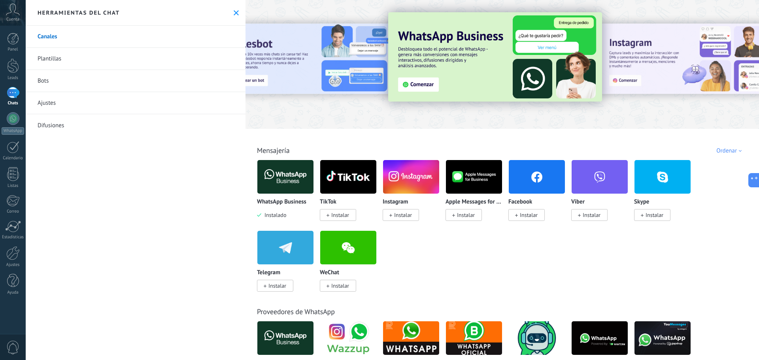
click at [234, 15] on icon at bounding box center [236, 12] width 5 height 5
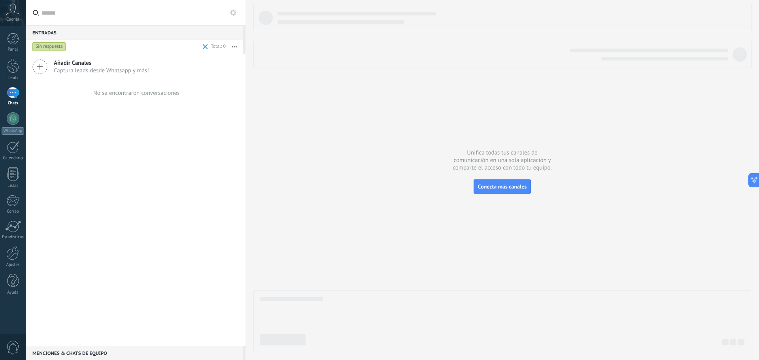
click at [229, 13] on button at bounding box center [232, 12] width 9 height 9
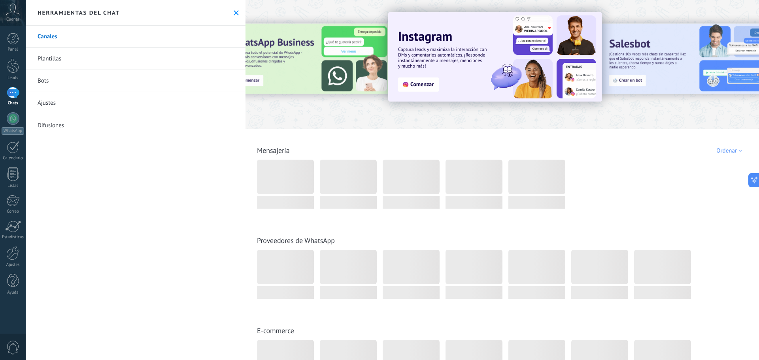
click at [13, 19] on span "Cuenta" at bounding box center [12, 19] width 13 height 5
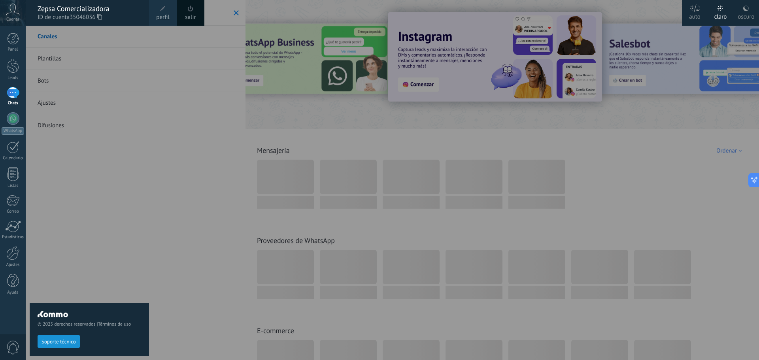
click at [13, 19] on span "Cuenta" at bounding box center [12, 19] width 13 height 5
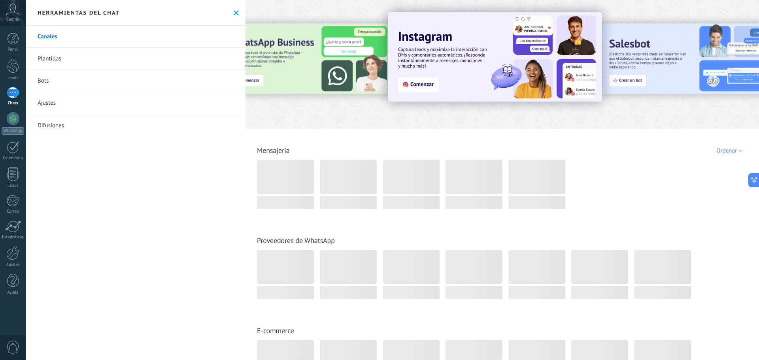
click at [13, 19] on span "Cuenta" at bounding box center [12, 19] width 13 height 5
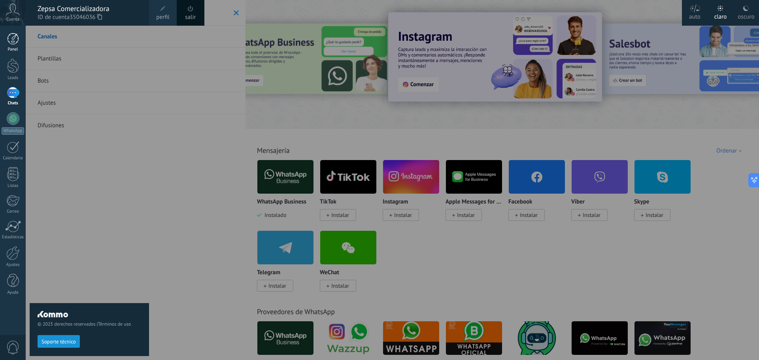
click at [10, 48] on div "Panel" at bounding box center [13, 49] width 23 height 5
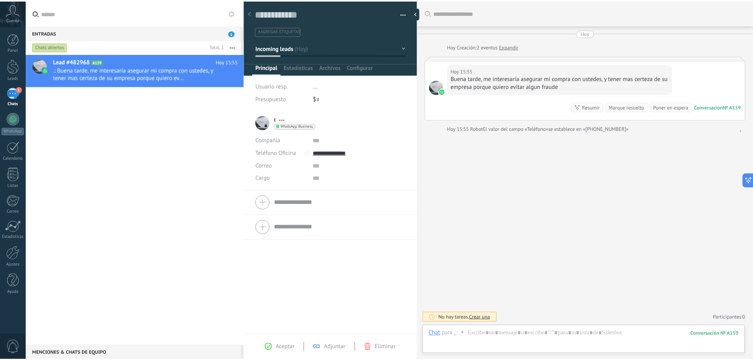
scroll to position [12, 0]
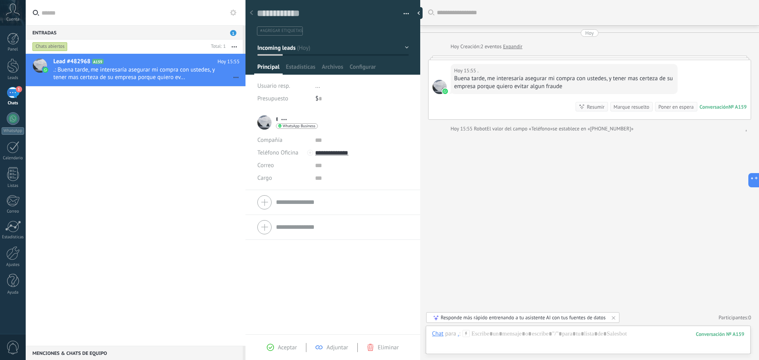
click at [45, 47] on div "Chats abiertos" at bounding box center [49, 46] width 35 height 9
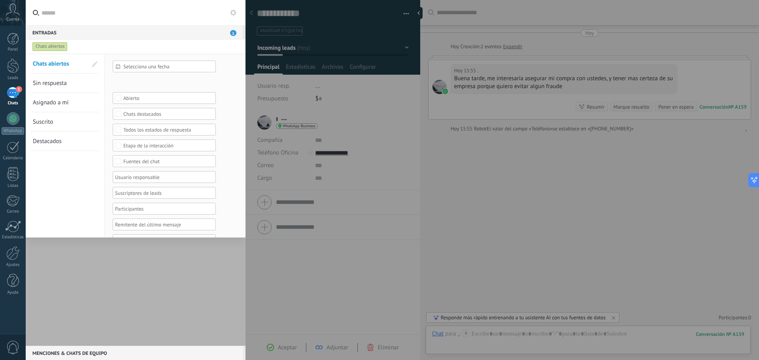
click at [67, 66] on span "Chats abiertos" at bounding box center [51, 64] width 36 height 8
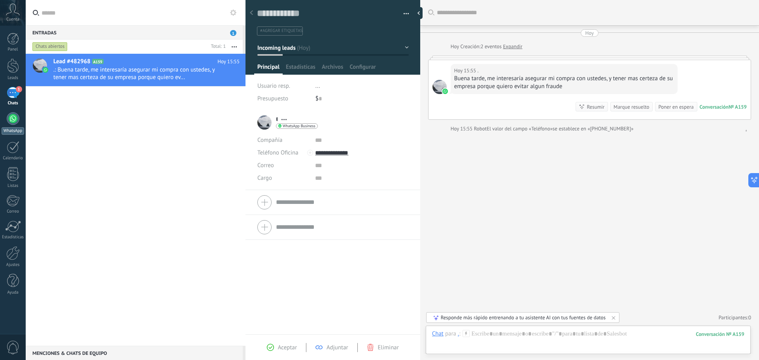
click at [9, 124] on link "WhatsApp" at bounding box center [13, 123] width 26 height 23
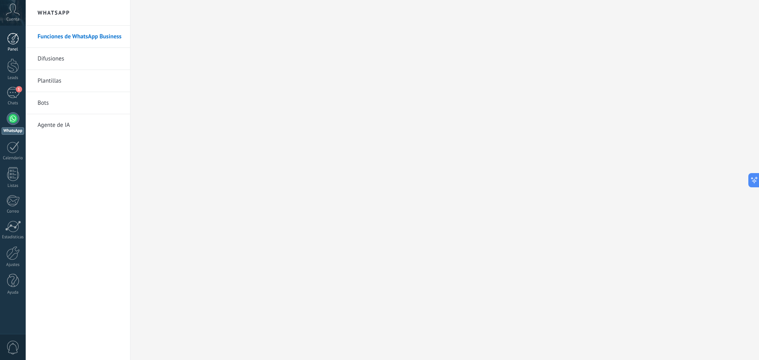
click at [7, 45] on link "Panel" at bounding box center [13, 42] width 26 height 19
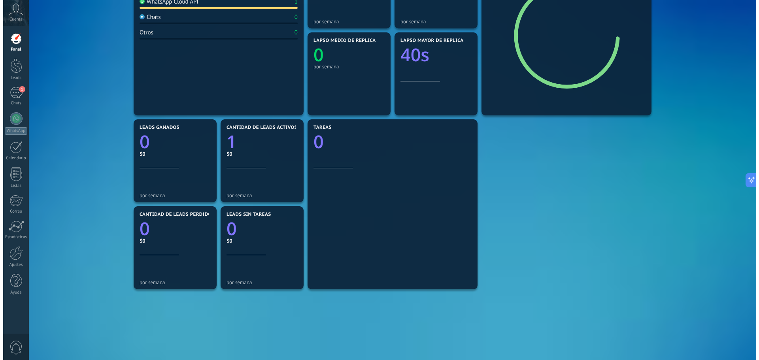
scroll to position [158, 0]
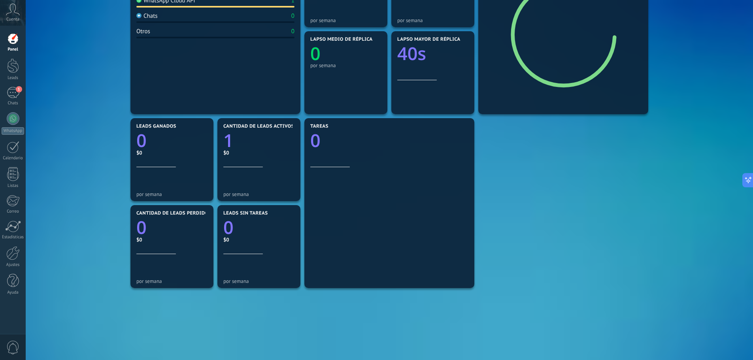
click at [17, 19] on span "Cuenta" at bounding box center [12, 19] width 13 height 5
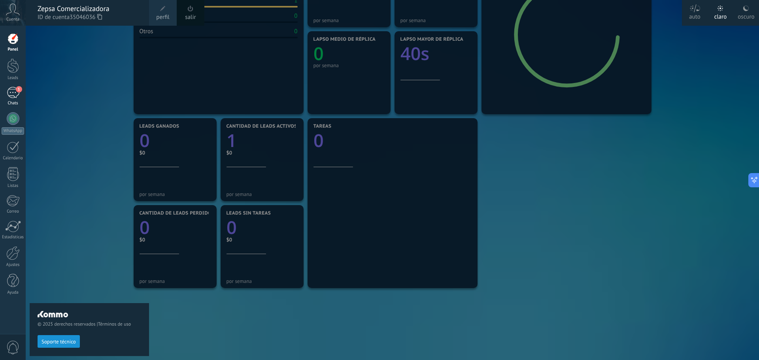
click at [17, 98] on div "1" at bounding box center [13, 92] width 13 height 11
